Goal: Task Accomplishment & Management: Use online tool/utility

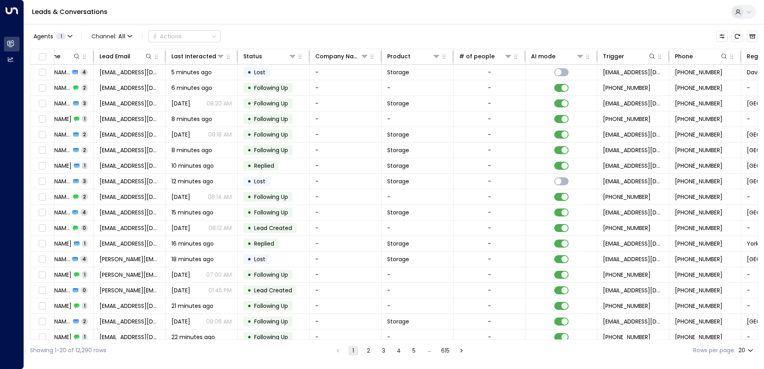
scroll to position [0, 163]
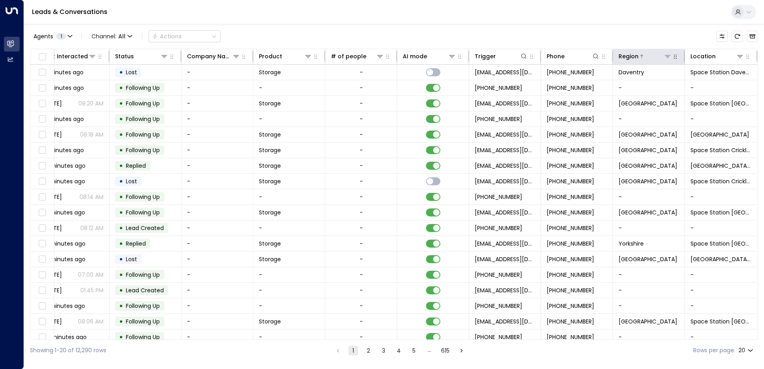
click at [667, 55] on icon at bounding box center [668, 56] width 6 height 3
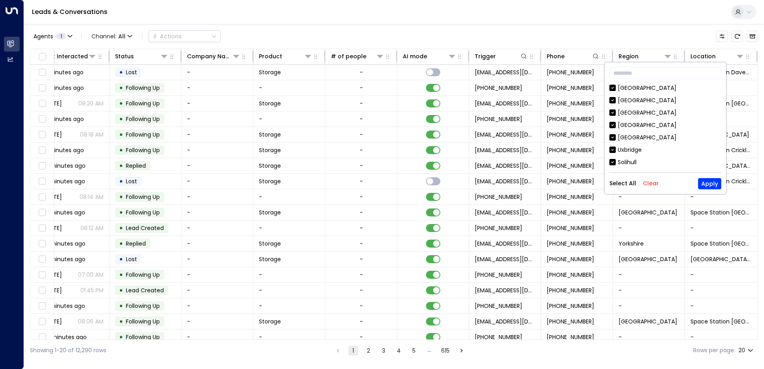
click at [648, 185] on button "Clear" at bounding box center [651, 183] width 16 height 6
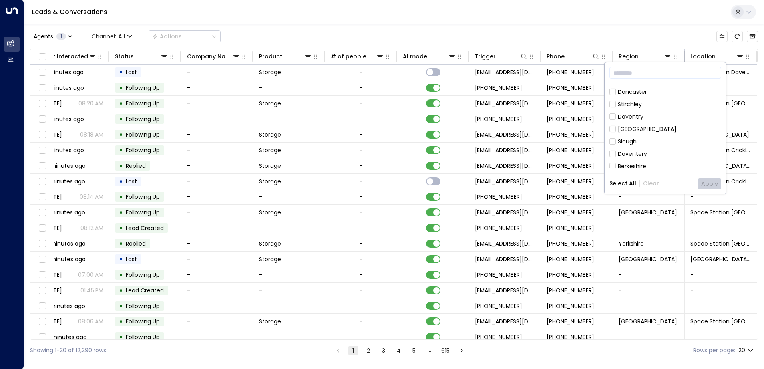
click at [643, 130] on div "[GEOGRAPHIC_DATA]" at bounding box center [647, 129] width 59 height 8
click at [709, 185] on button "Apply" at bounding box center [709, 183] width 23 height 11
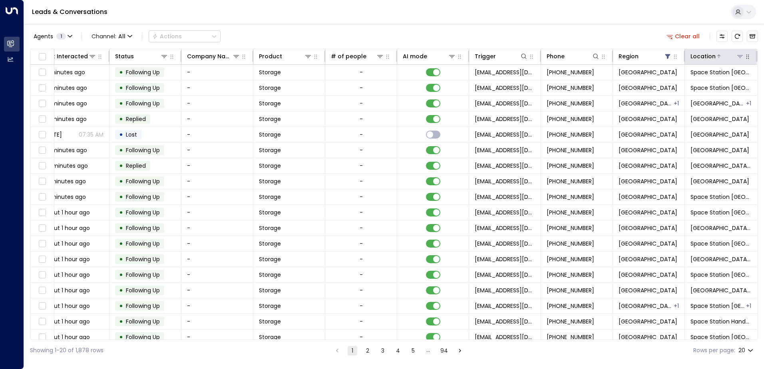
click at [739, 58] on icon at bounding box center [740, 56] width 6 height 6
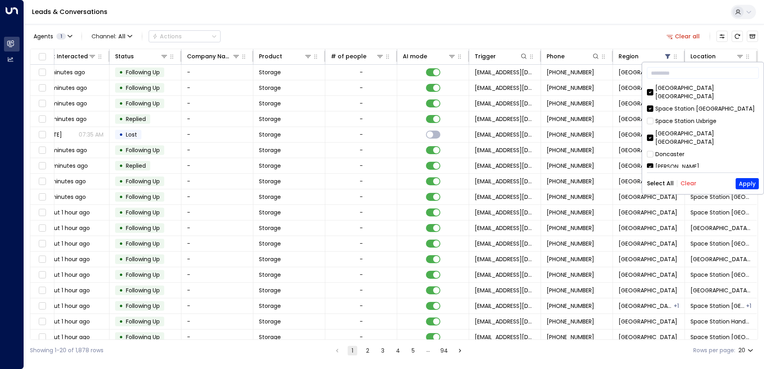
click at [685, 178] on div "Select All Clear Apply" at bounding box center [703, 183] width 112 height 11
click at [684, 184] on button "Clear" at bounding box center [689, 183] width 16 height 6
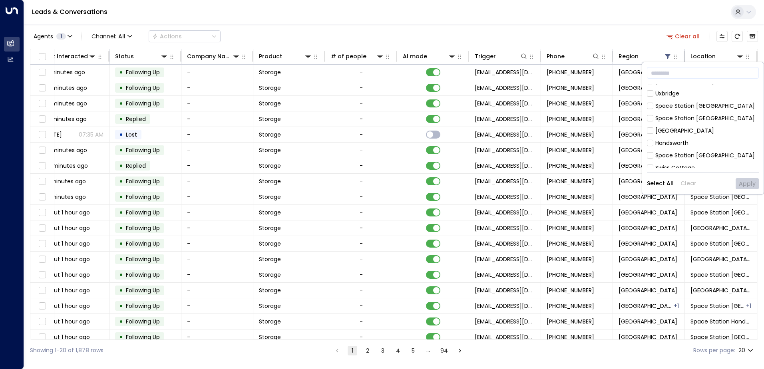
scroll to position [120, 0]
click at [675, 117] on div "[GEOGRAPHIC_DATA]" at bounding box center [684, 121] width 59 height 8
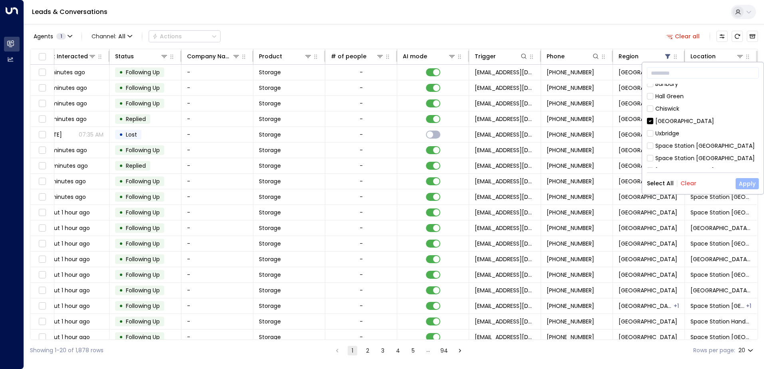
click at [749, 181] on button "Apply" at bounding box center [747, 183] width 23 height 11
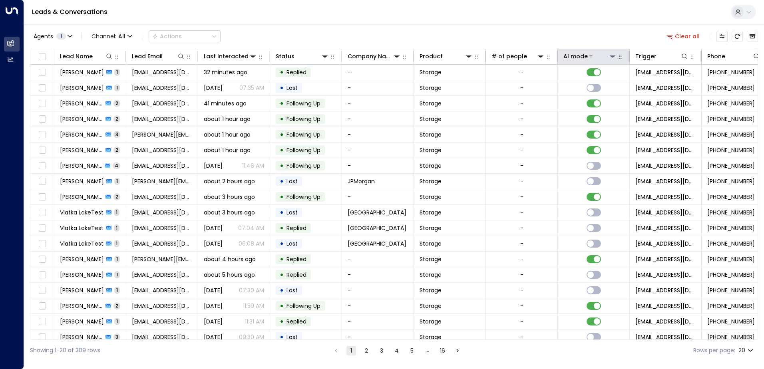
click at [579, 54] on div "AI mode" at bounding box center [575, 57] width 24 height 10
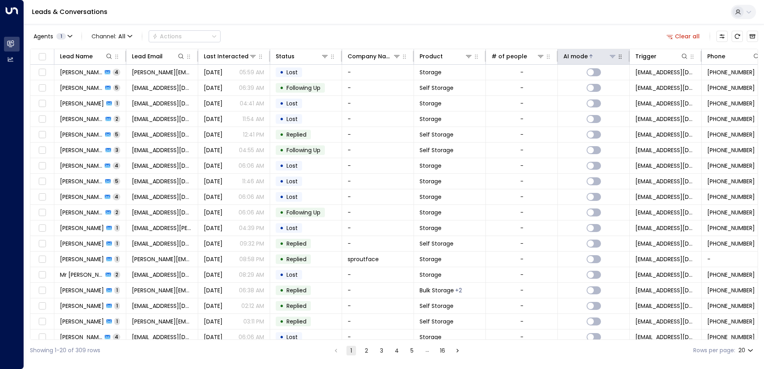
click at [579, 54] on div "AI mode" at bounding box center [575, 57] width 24 height 10
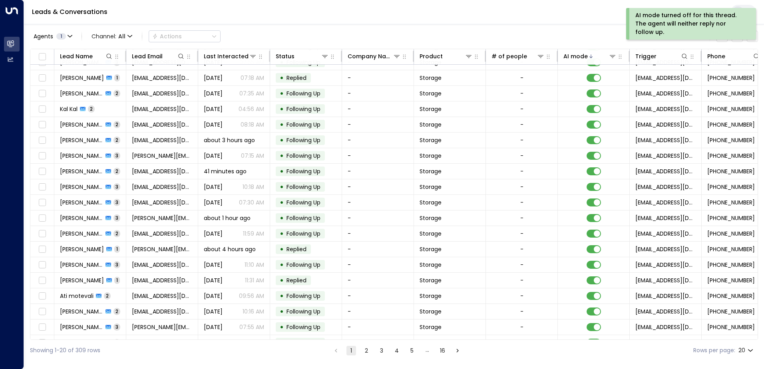
scroll to position [39, 0]
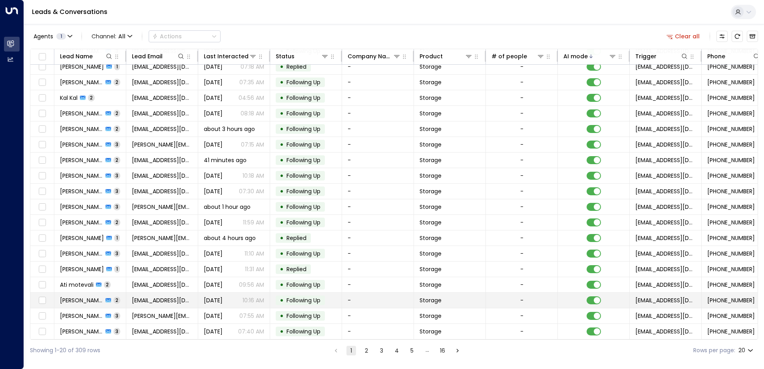
click at [193, 295] on td "[EMAIL_ADDRESS][DOMAIN_NAME]" at bounding box center [162, 300] width 72 height 15
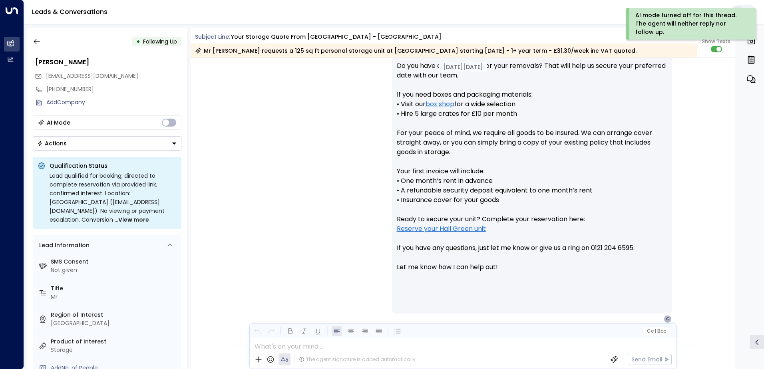
scroll to position [249, 0]
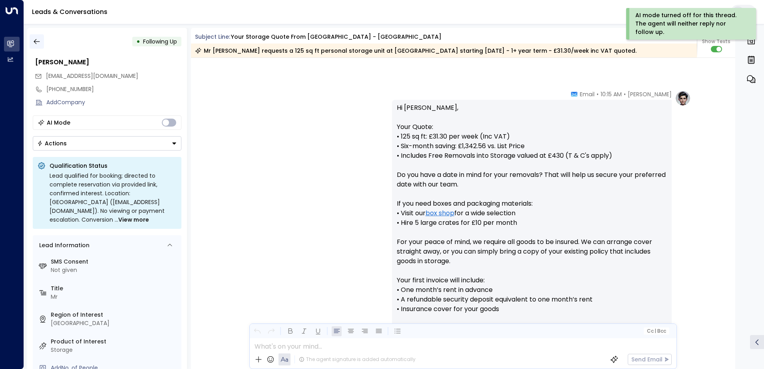
click at [38, 42] on icon "button" at bounding box center [37, 41] width 6 height 5
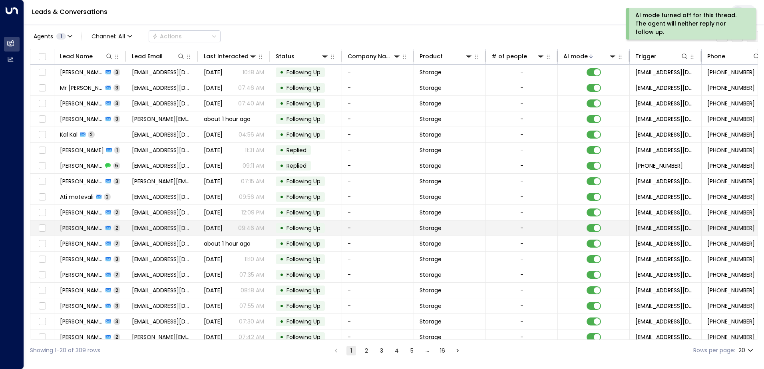
scroll to position [39, 0]
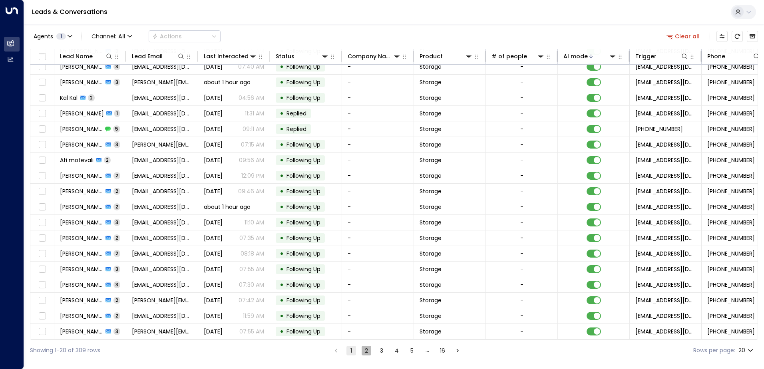
click at [368, 351] on button "2" at bounding box center [367, 351] width 10 height 10
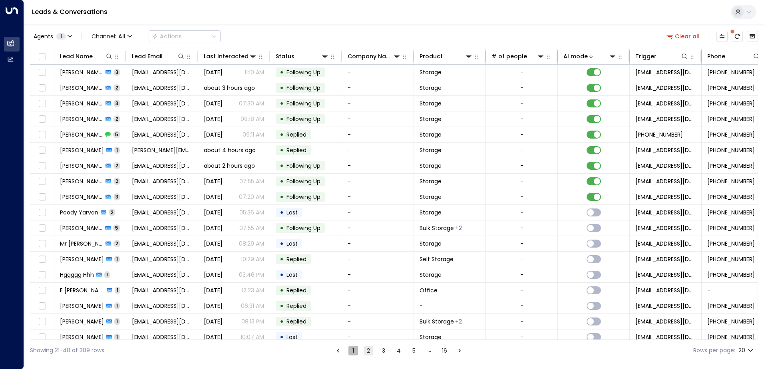
click at [354, 351] on button "1" at bounding box center [353, 351] width 10 height 10
